Goal: Information Seeking & Learning: Learn about a topic

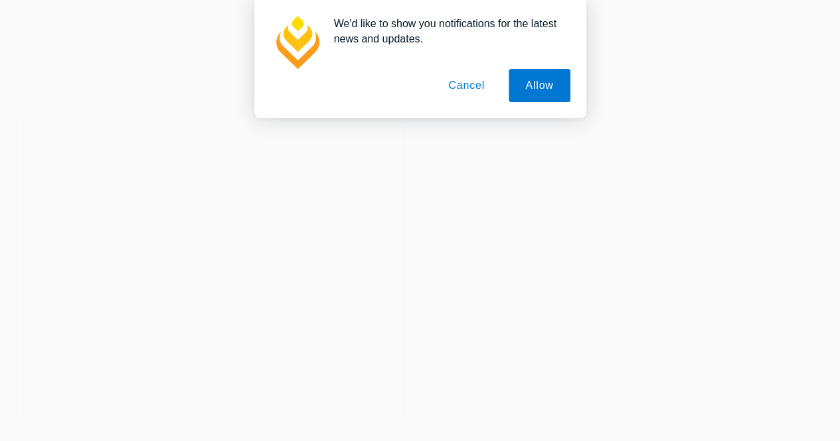
click at [473, 86] on button "Cancel" at bounding box center [466, 85] width 70 height 33
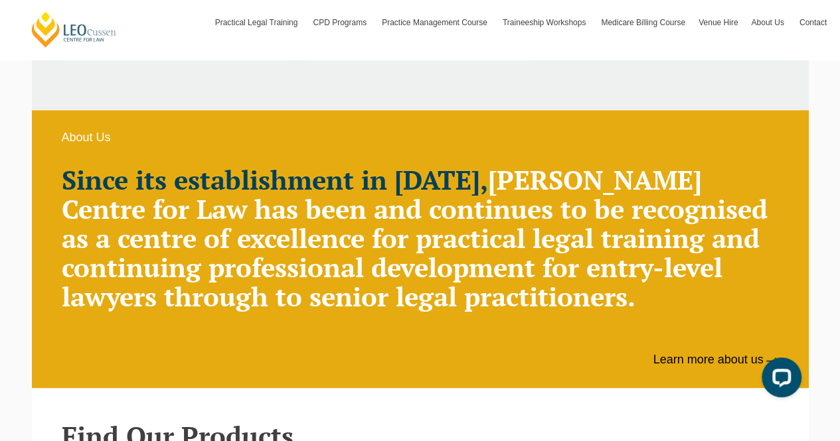
scroll to position [778, 0]
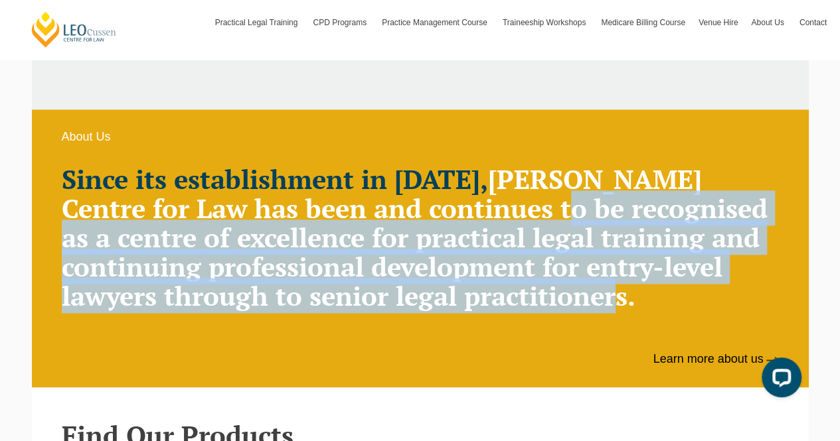
drag, startPoint x: 459, startPoint y: 196, endPoint x: 544, endPoint y: 314, distance: 145.5
click at [544, 314] on div "Since its establishment in 1972, Leo Cussen Centre for Law has been and continu…" at bounding box center [420, 255] width 717 height 181
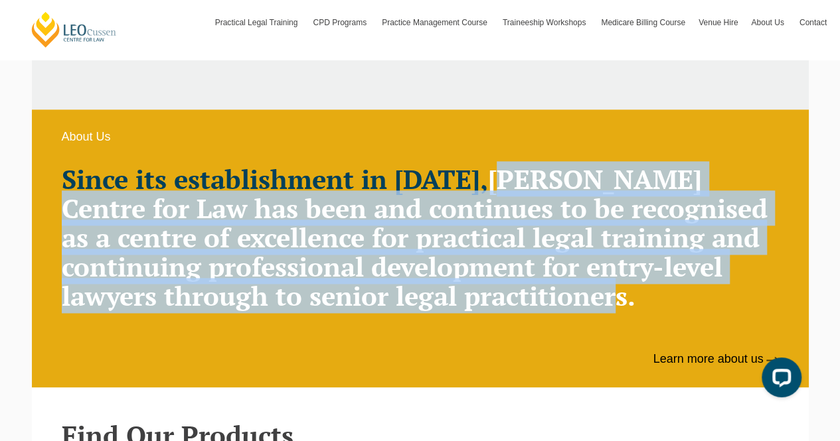
drag, startPoint x: 538, startPoint y: 311, endPoint x: 470, endPoint y: 179, distance: 149.0
click at [470, 179] on div "Since its establishment in 1972, Leo Cussen Centre for Law has been and continu…" at bounding box center [420, 255] width 717 height 181
click at [470, 179] on h2 "Since its establishment in 1972, Leo Cussen Centre for Law has been and continu…" at bounding box center [420, 238] width 717 height 146
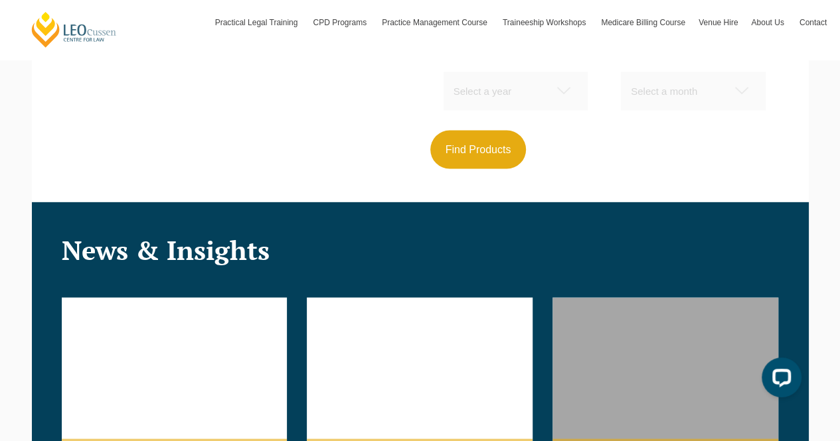
scroll to position [1181, 0]
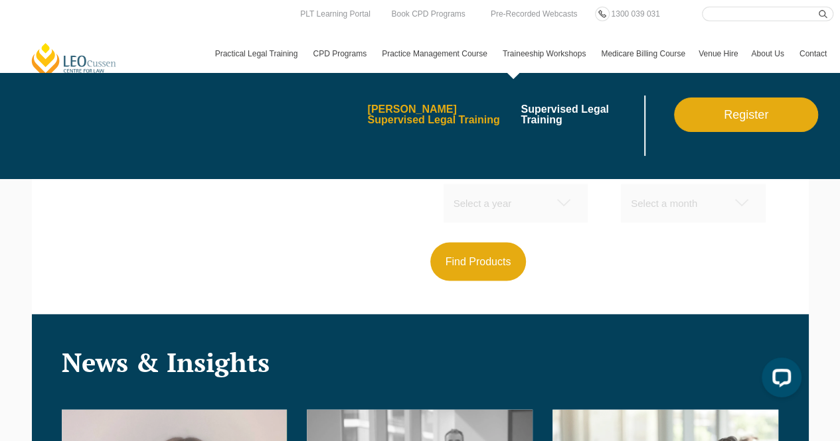
click at [470, 111] on link "[PERSON_NAME] Supervised Legal Training" at bounding box center [439, 114] width 144 height 21
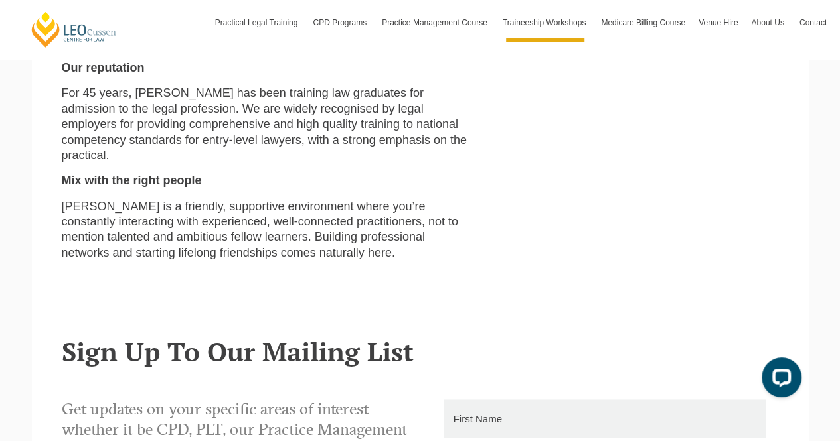
scroll to position [676, 0]
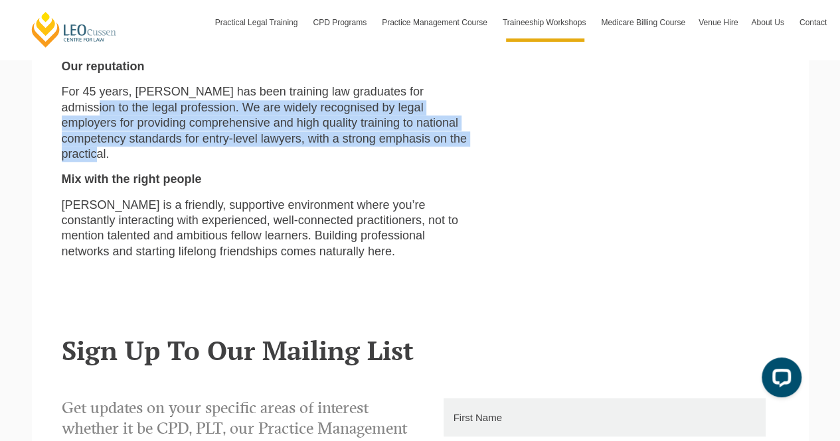
drag, startPoint x: 454, startPoint y: 142, endPoint x: 442, endPoint y: 82, distance: 60.9
click at [442, 82] on div "We deliver what you want Our Supervised Legal Training workshops comply with th…" at bounding box center [266, 26] width 429 height 488
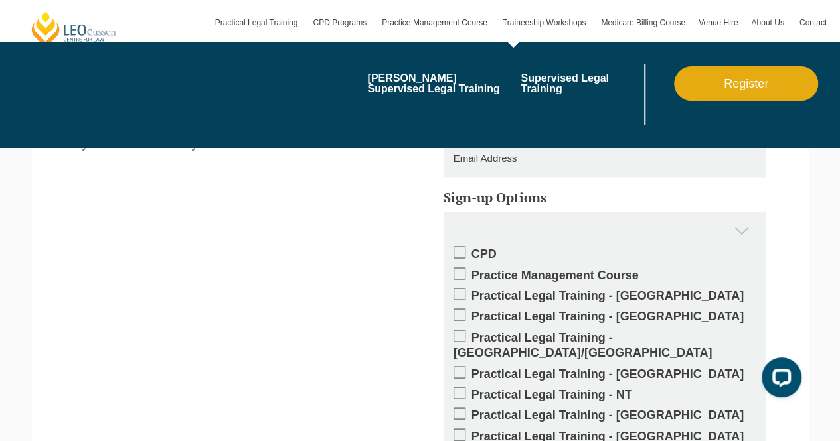
scroll to position [1031, 0]
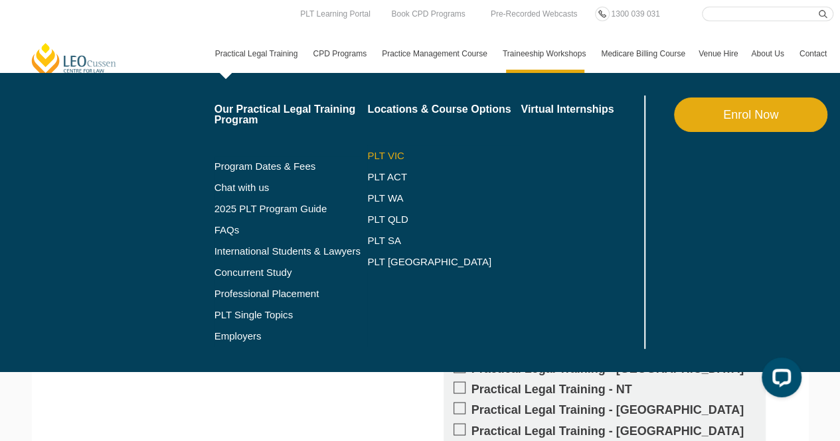
click at [389, 158] on link "PLT VIC" at bounding box center [443, 156] width 153 height 11
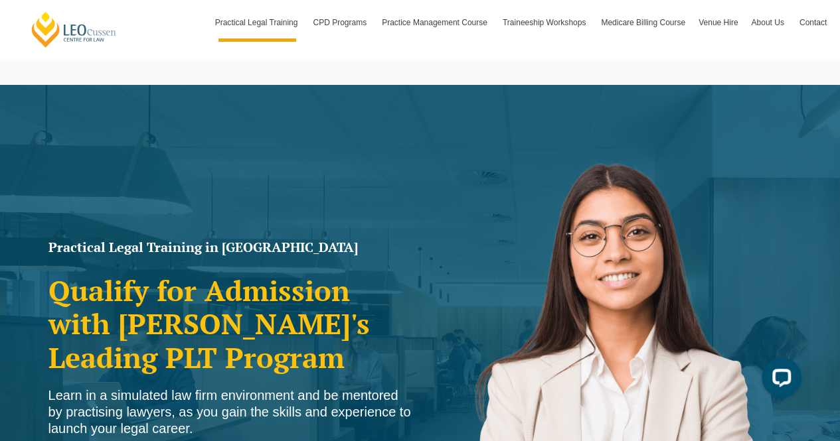
scroll to position [5, 0]
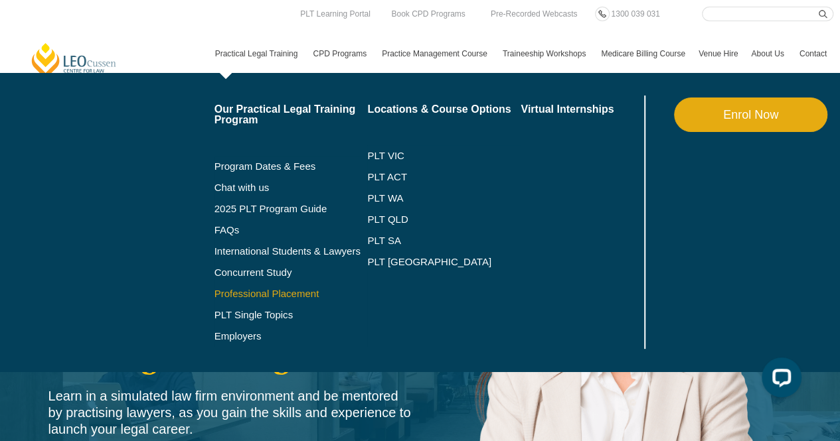
click at [273, 291] on link "Professional Placement" at bounding box center [290, 294] width 153 height 11
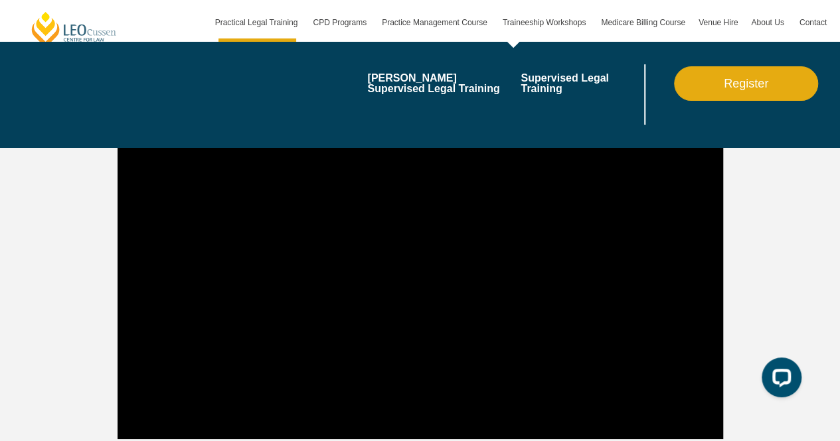
scroll to position [2384, 0]
